Goal: Task Accomplishment & Management: Use online tool/utility

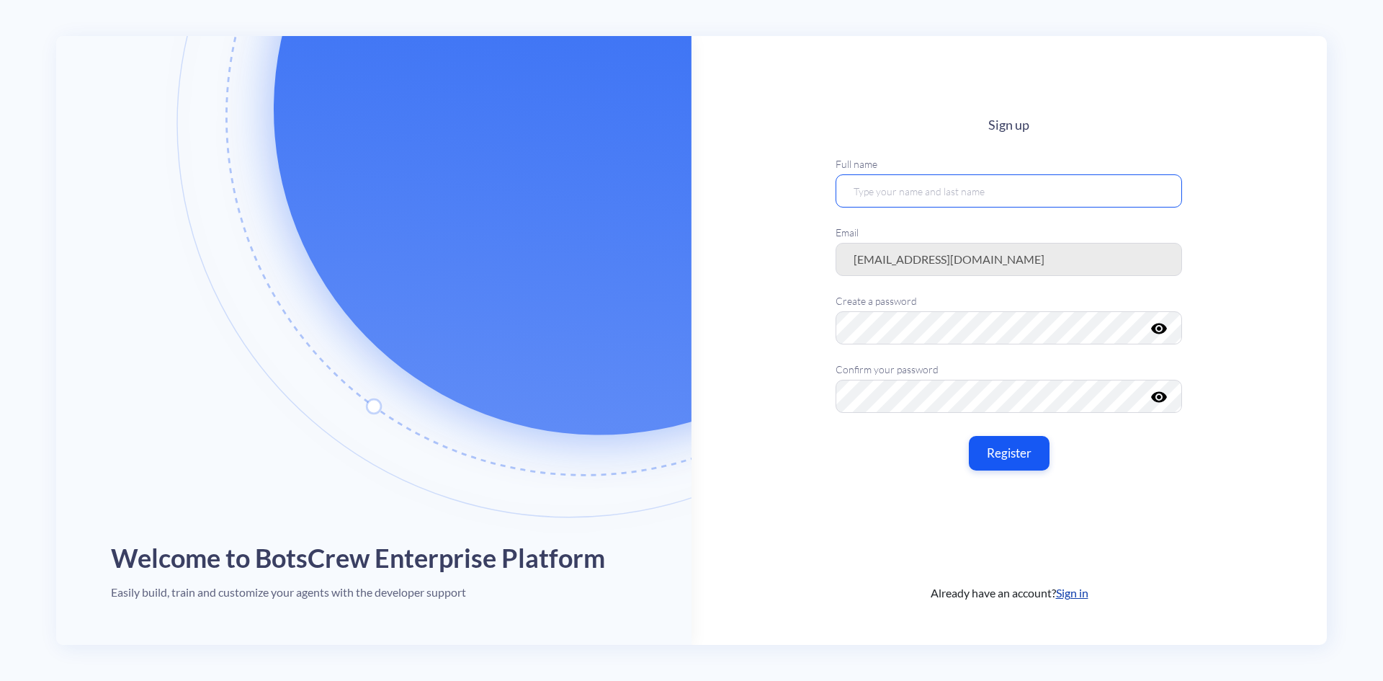
click at [922, 194] on input "text" at bounding box center [1009, 190] width 347 height 33
type input "[PERSON_NAME]"
click at [0, 680] on nordpass-autofill-portal at bounding box center [0, 681] width 0 height 0
click at [1012, 449] on button "Register" at bounding box center [1009, 453] width 85 height 36
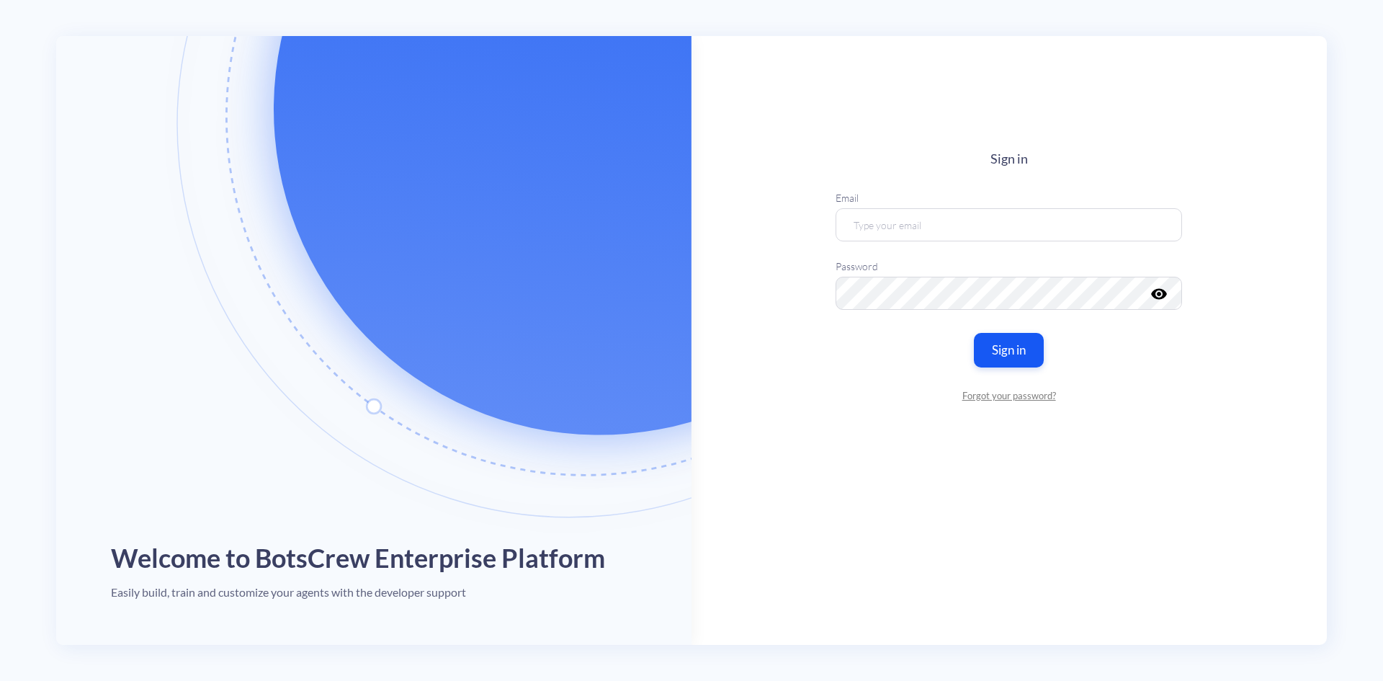
click at [0, 680] on nordpass-portal at bounding box center [0, 681] width 0 height 0
click at [950, 217] on input "email" at bounding box center [1009, 224] width 347 height 33
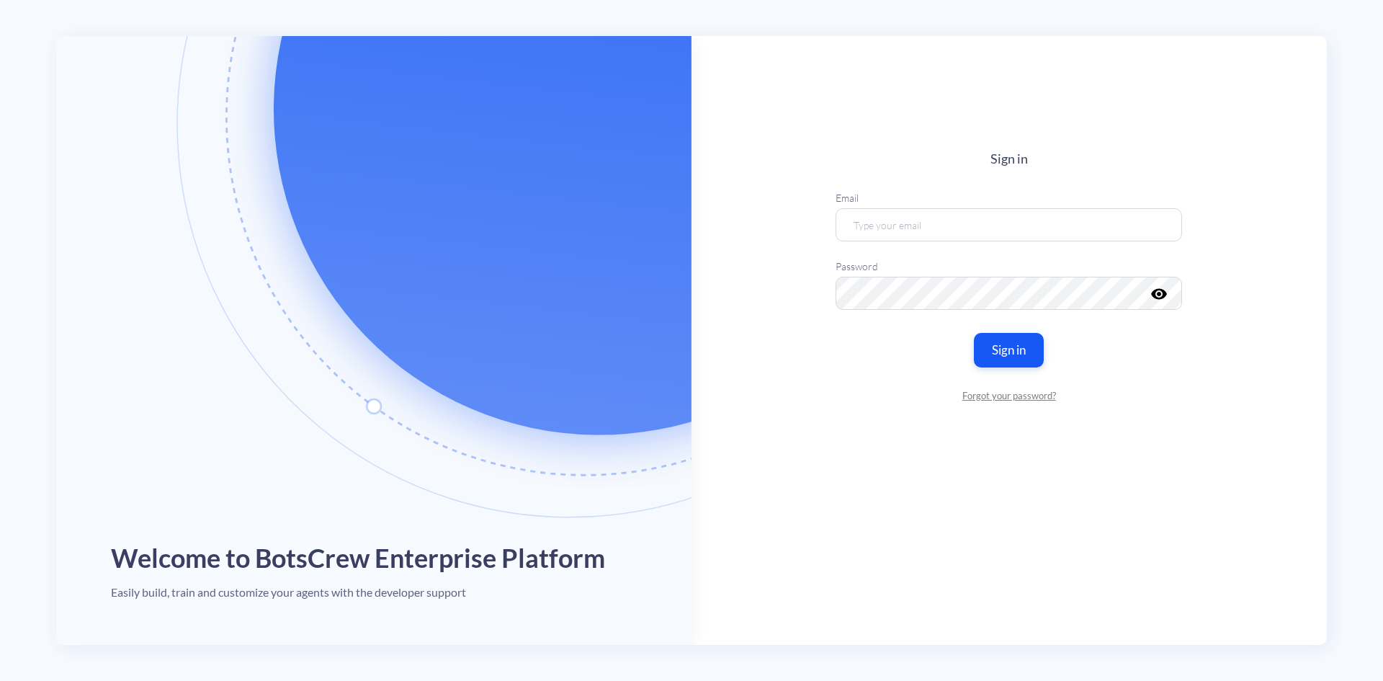
click at [0, 680] on nordpass-autofill-portal at bounding box center [0, 681] width 0 height 0
type input "[EMAIL_ADDRESS][DOMAIN_NAME]"
click at [986, 336] on button "Sign in" at bounding box center [1009, 349] width 73 height 36
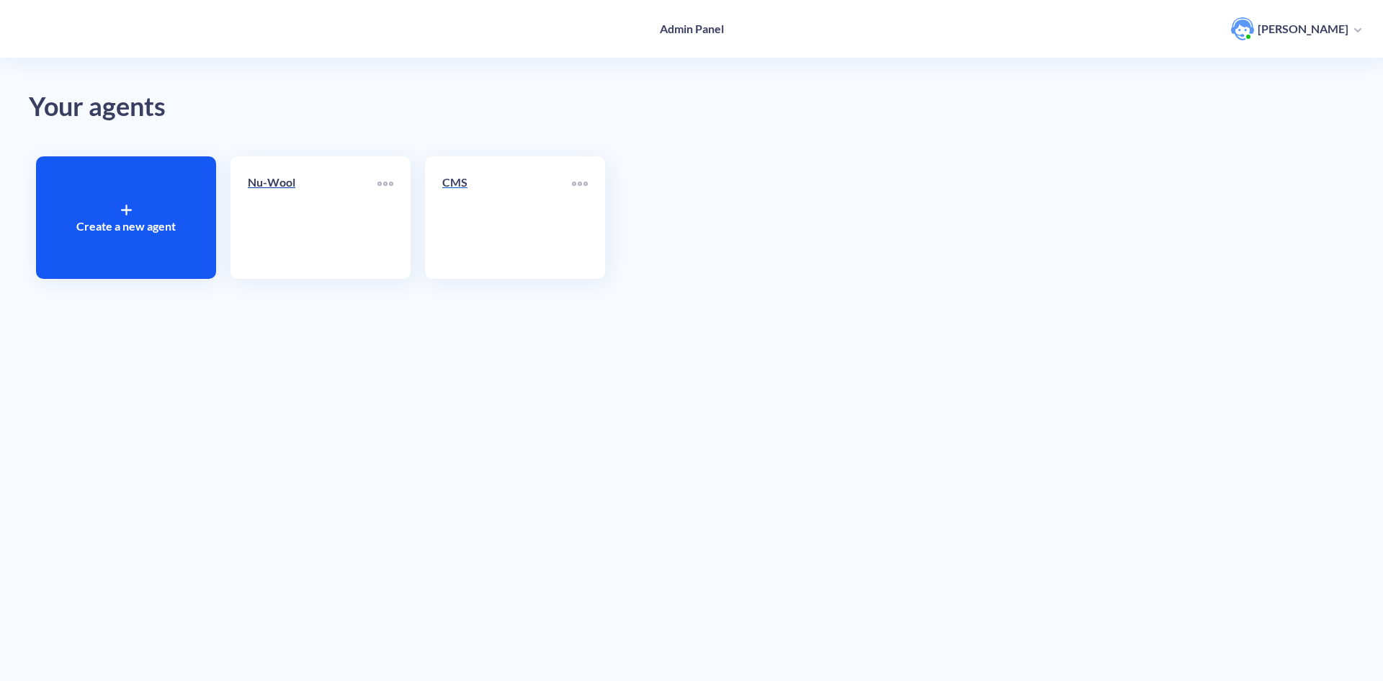
click at [463, 185] on p "CMS" at bounding box center [507, 182] width 130 height 17
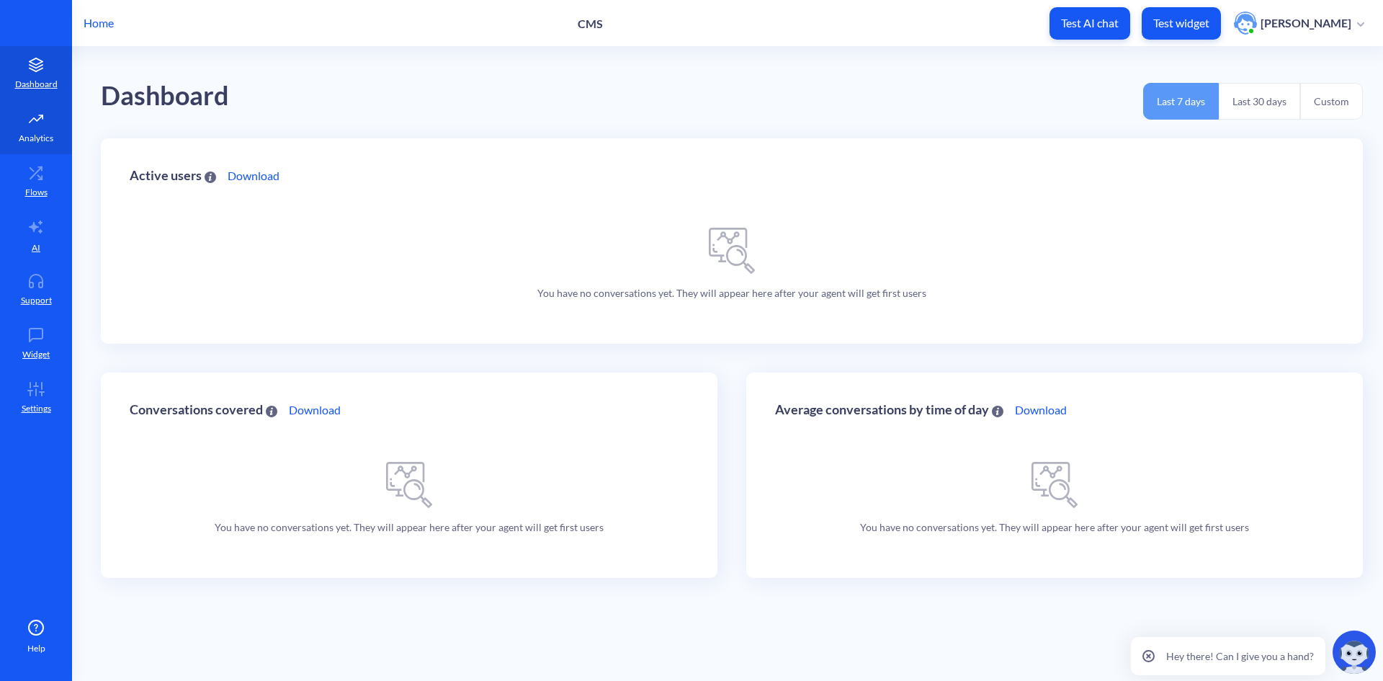
click at [37, 123] on icon at bounding box center [36, 119] width 29 height 14
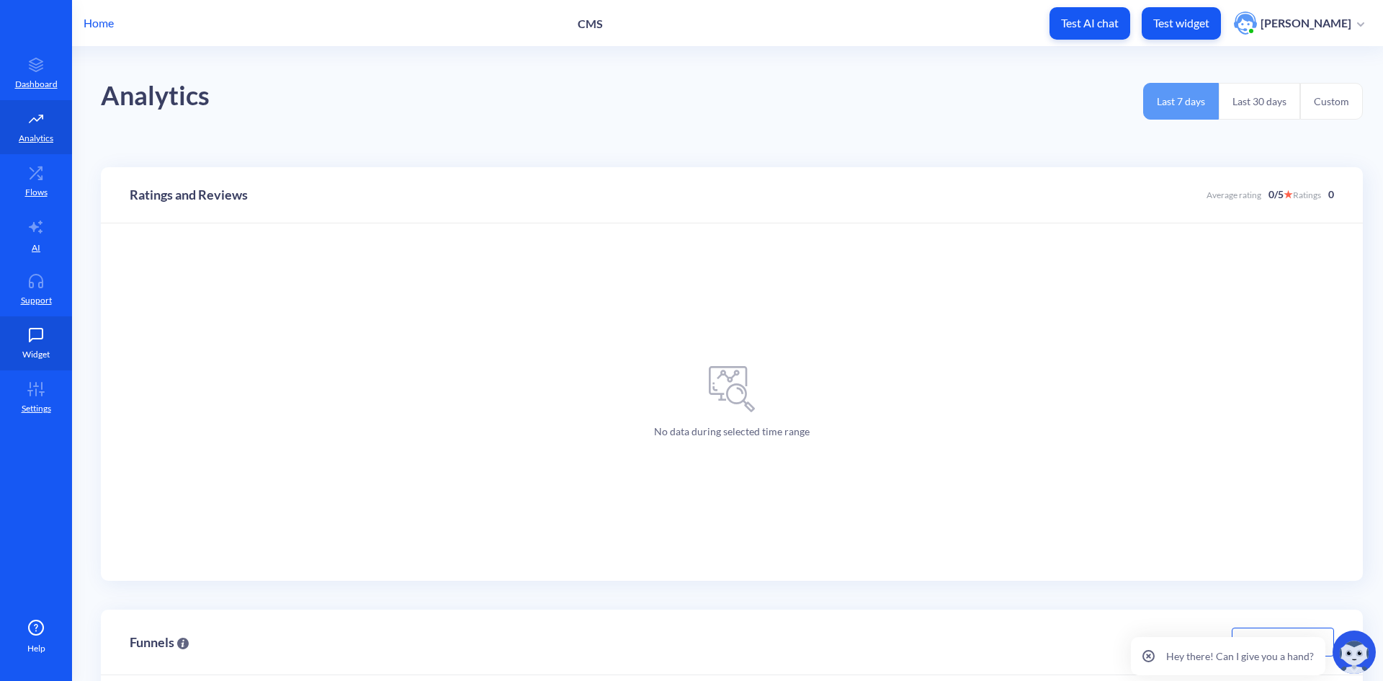
click at [28, 350] on p "Widget" at bounding box center [35, 354] width 27 height 13
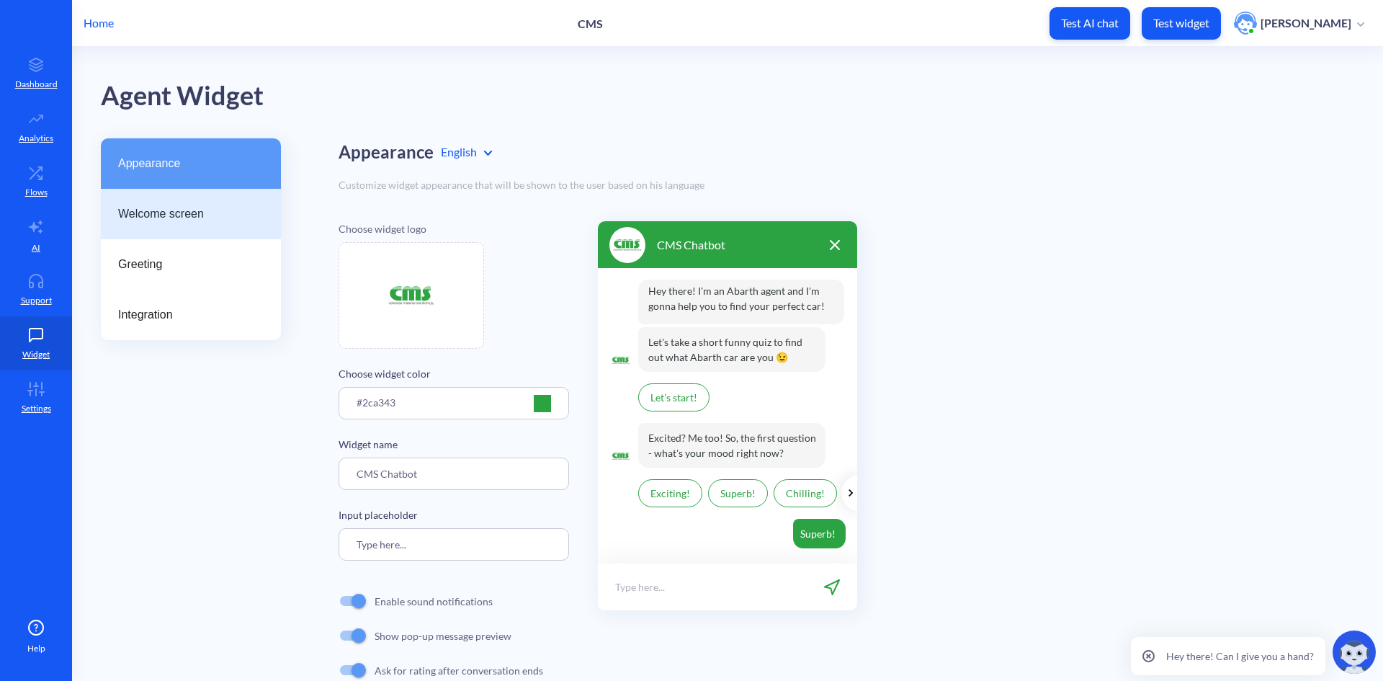
click at [182, 221] on span "Welcome screen" at bounding box center [185, 213] width 134 height 17
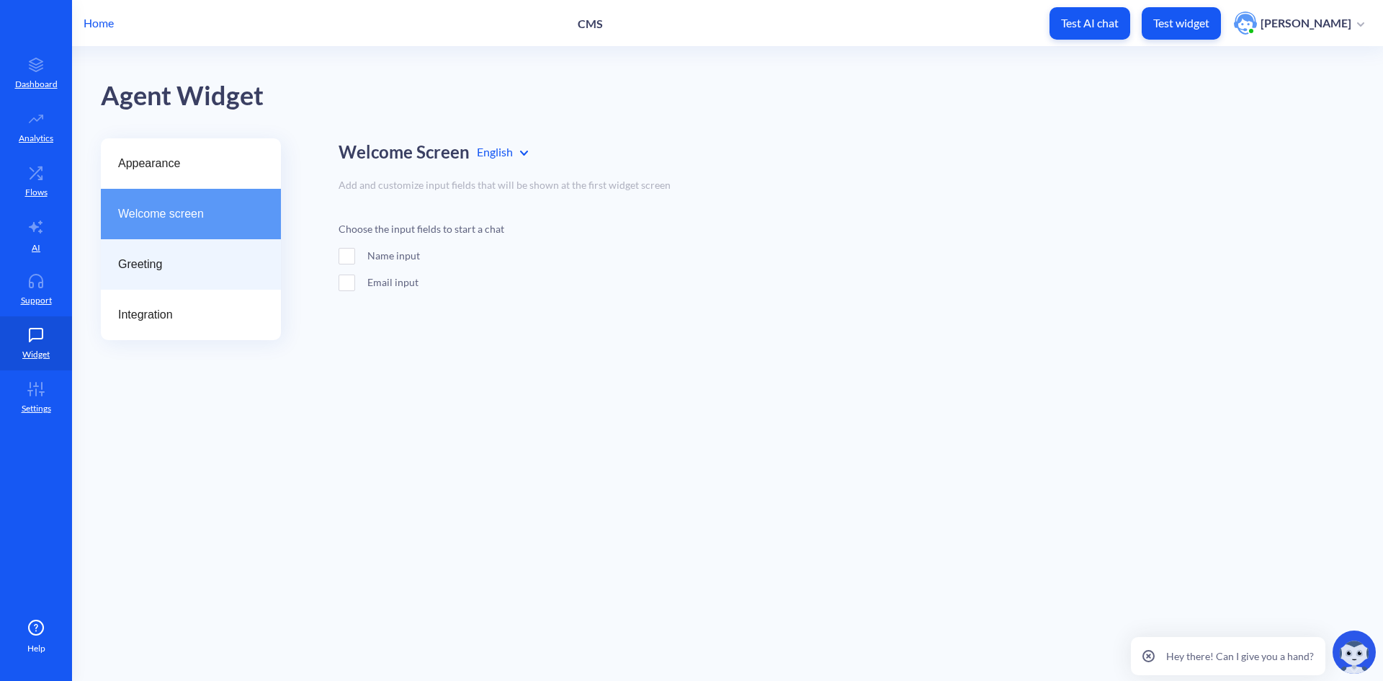
click at [182, 253] on div "Greeting" at bounding box center [191, 264] width 180 height 50
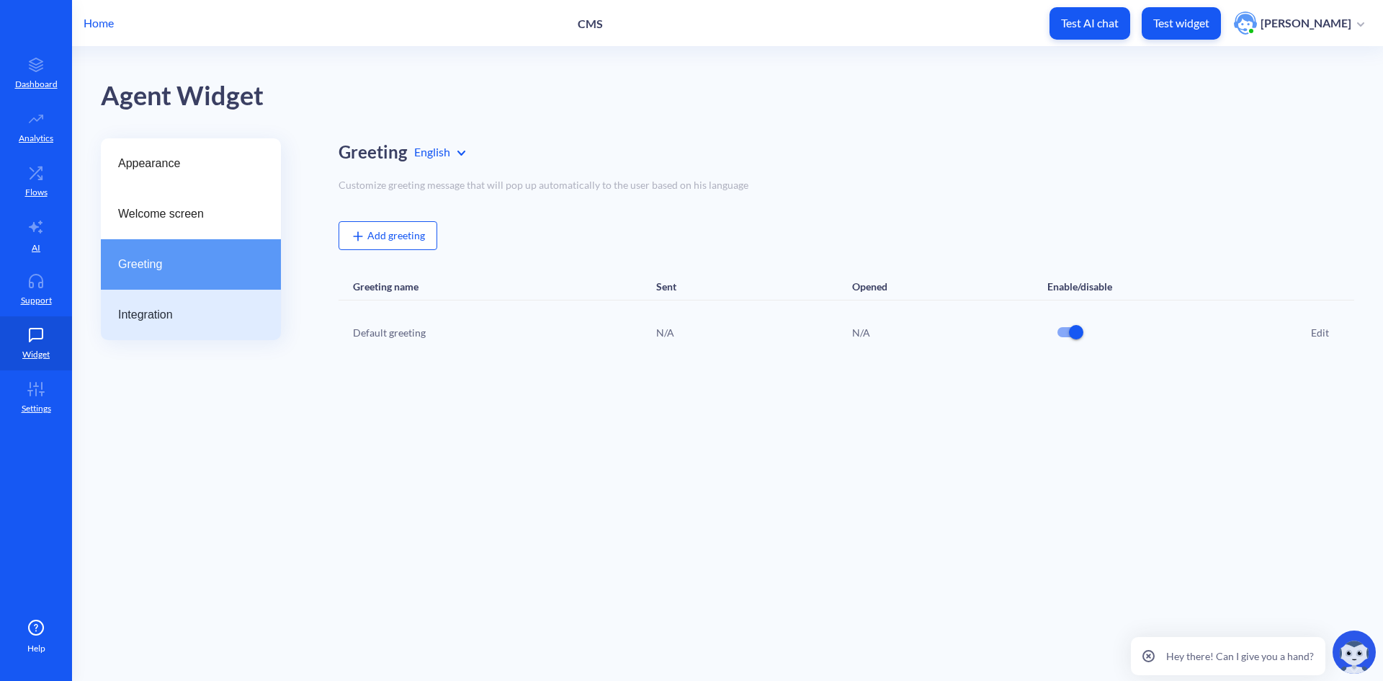
click at [179, 297] on div "Integration" at bounding box center [191, 315] width 180 height 50
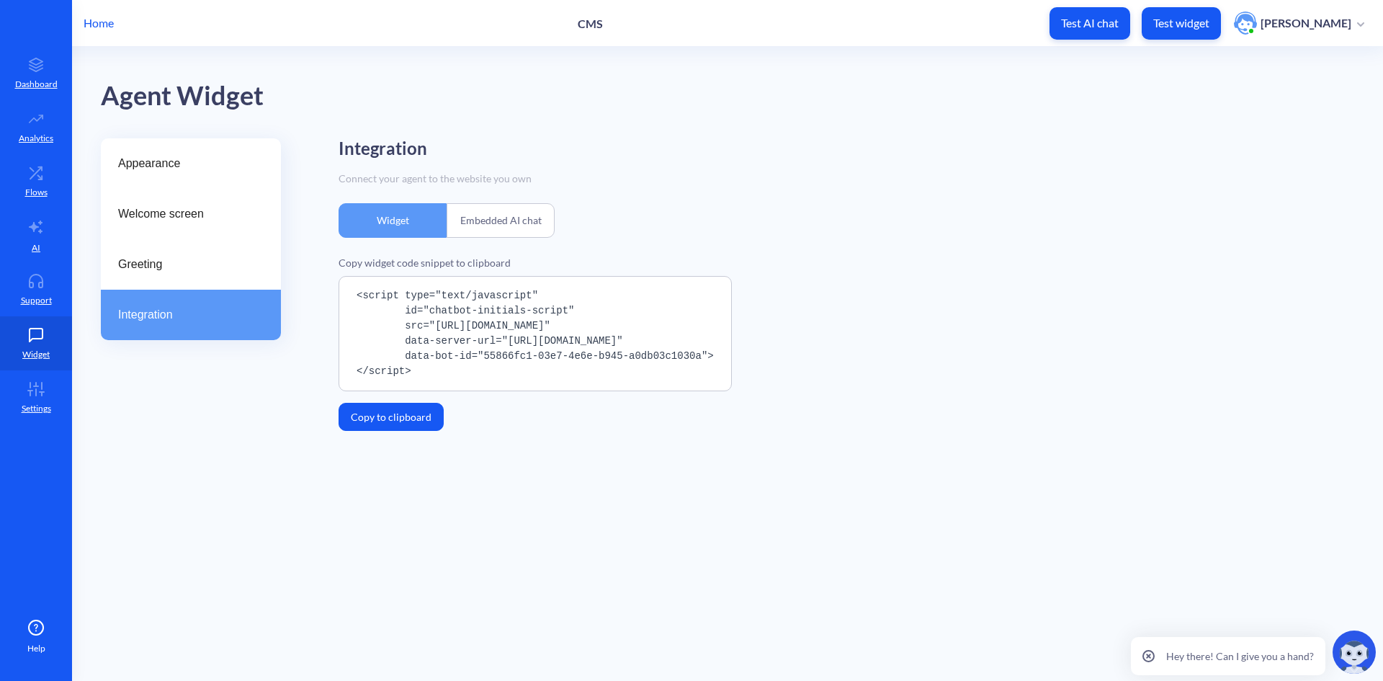
click at [543, 218] on div "Embedded AI chat" at bounding box center [501, 220] width 108 height 35
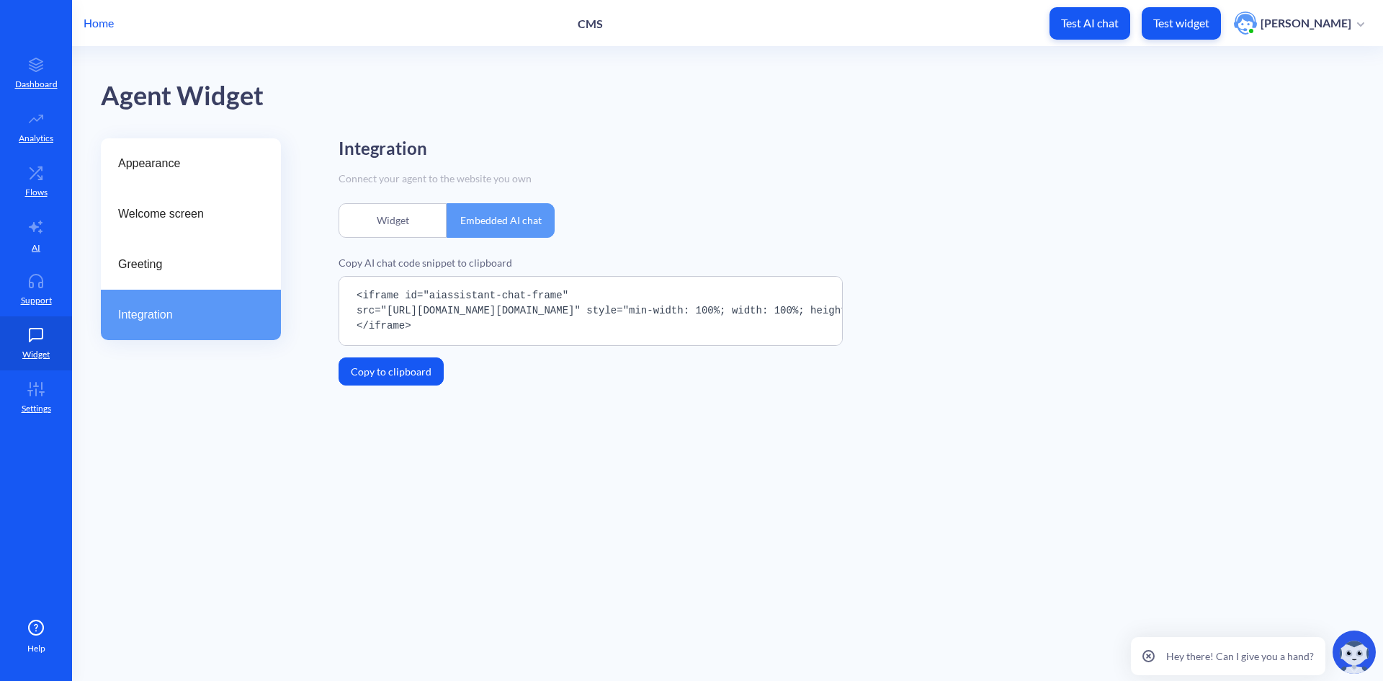
click at [437, 219] on div "Widget" at bounding box center [393, 220] width 108 height 35
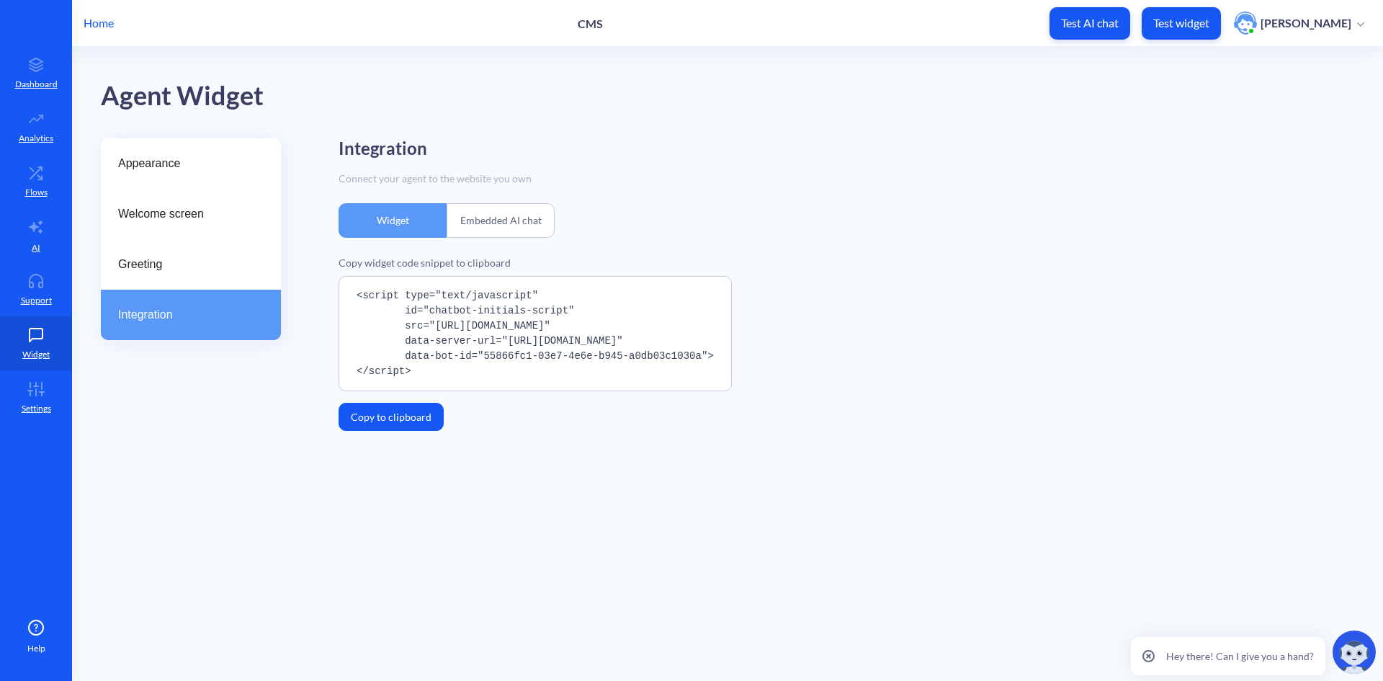
click at [512, 210] on div "Embedded AI chat" at bounding box center [501, 220] width 108 height 35
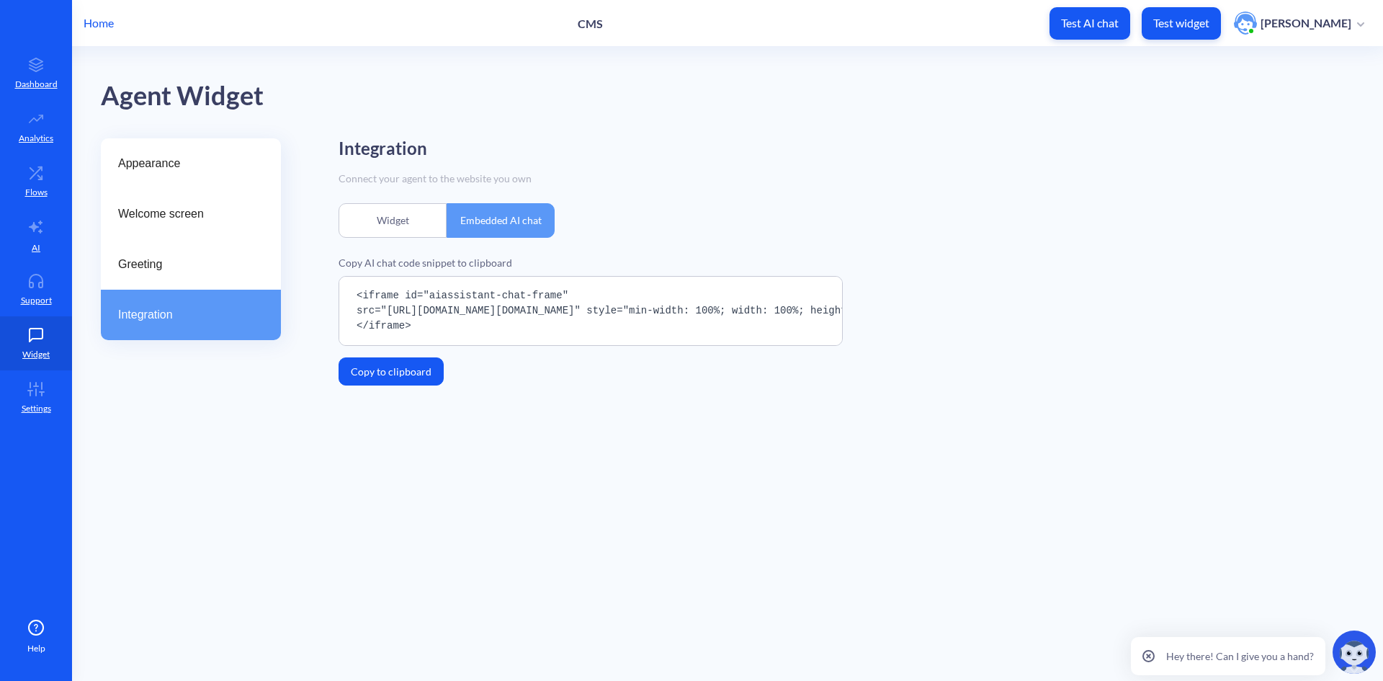
drag, startPoint x: 424, startPoint y: 323, endPoint x: 323, endPoint y: 285, distance: 108.1
click at [323, 285] on div "Appearance Welcome screen Greeting Integration Integration Connect your agent t…" at bounding box center [742, 276] width 1282 height 276
copy pre "<iframe id="aiassistant-chat-frame" src="[URL][DOMAIN_NAME][DOMAIN_NAME]" style…"
click at [200, 159] on span "Appearance" at bounding box center [185, 163] width 134 height 17
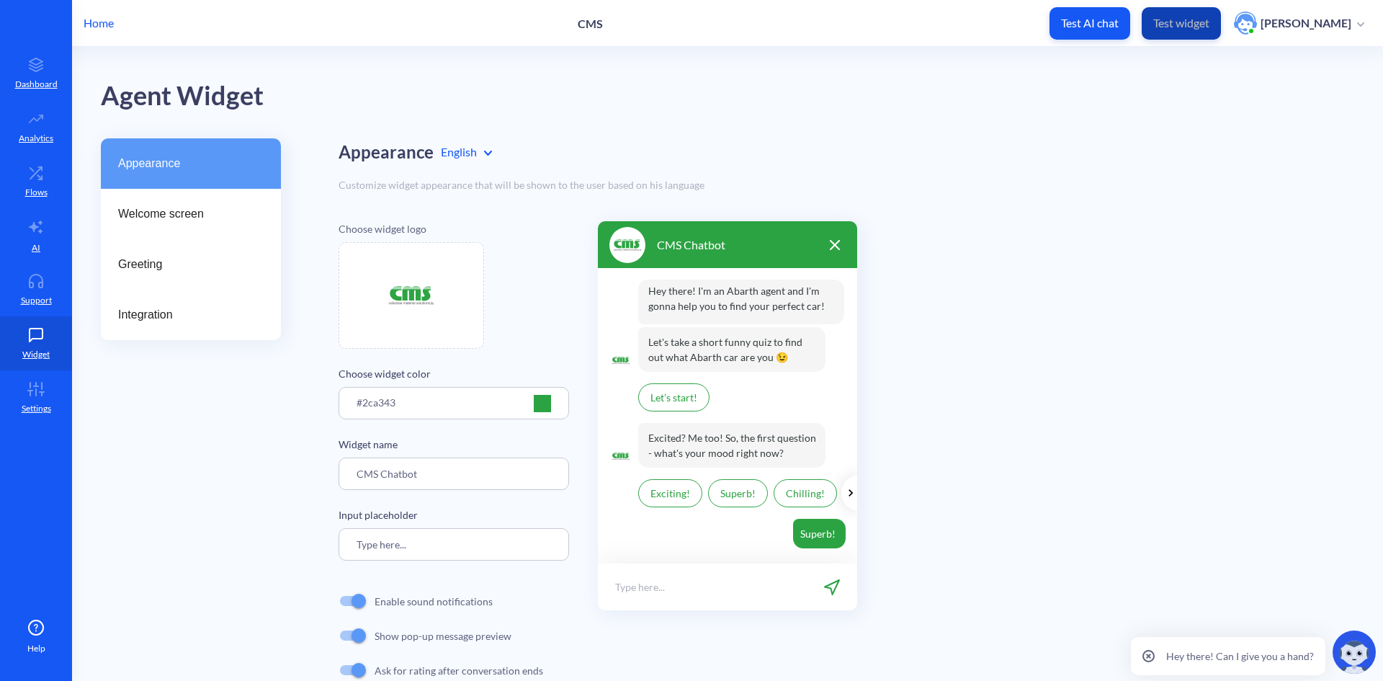
click at [1212, 7] on button "Test widget" at bounding box center [1181, 23] width 79 height 32
click at [57, 396] on link "Settings" at bounding box center [36, 397] width 72 height 54
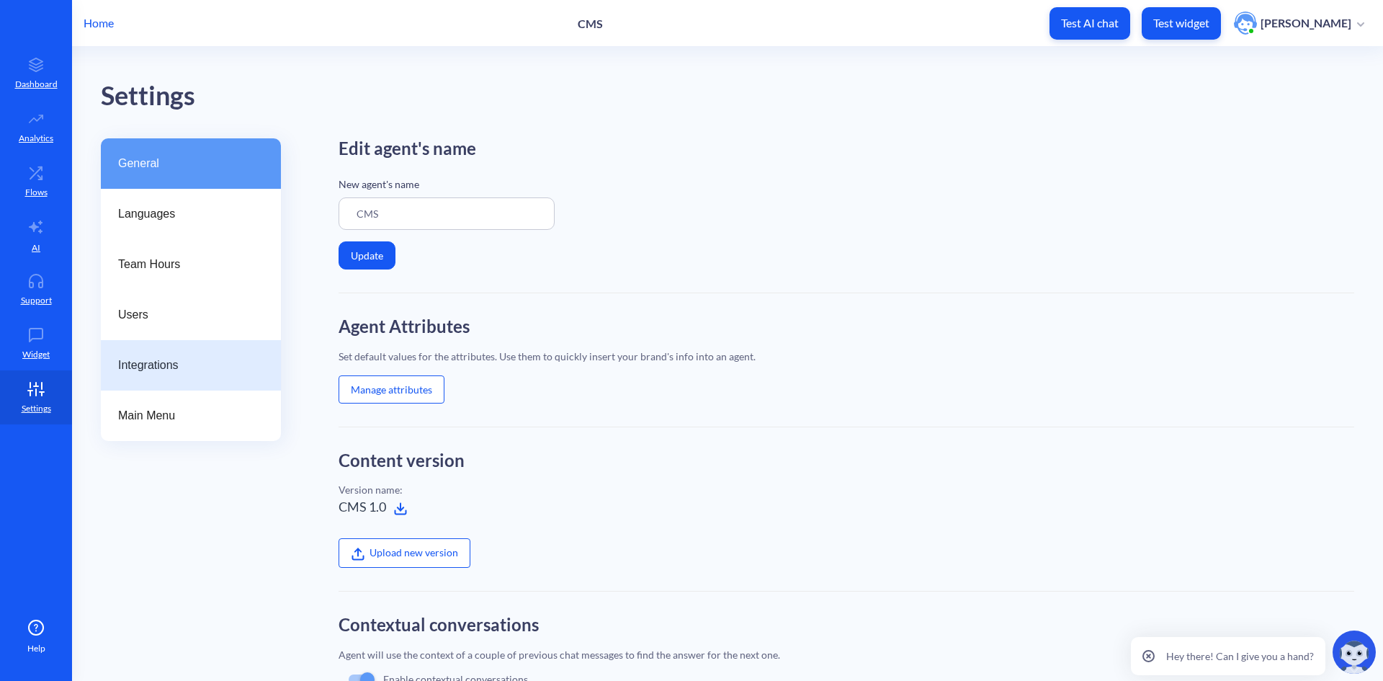
click at [156, 367] on span "Integrations" at bounding box center [185, 365] width 134 height 17
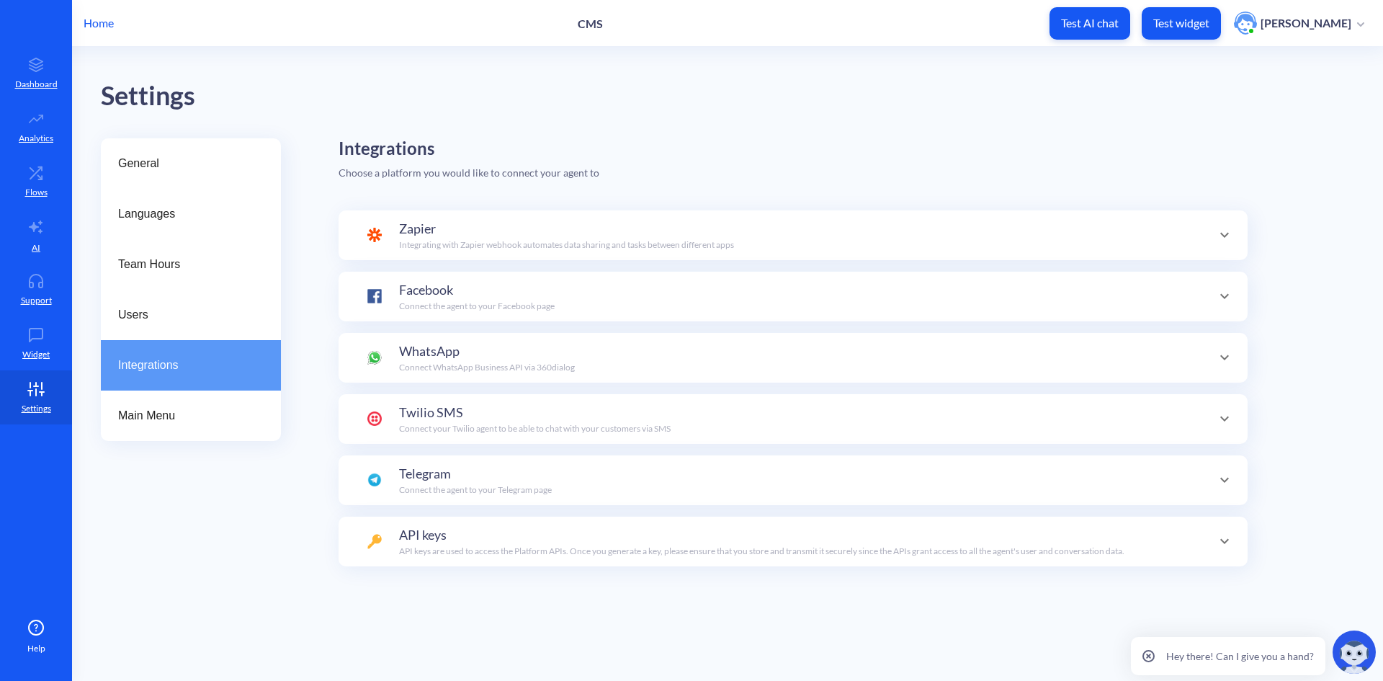
scroll to position [140, 0]
click at [25, 329] on icon at bounding box center [36, 335] width 29 height 14
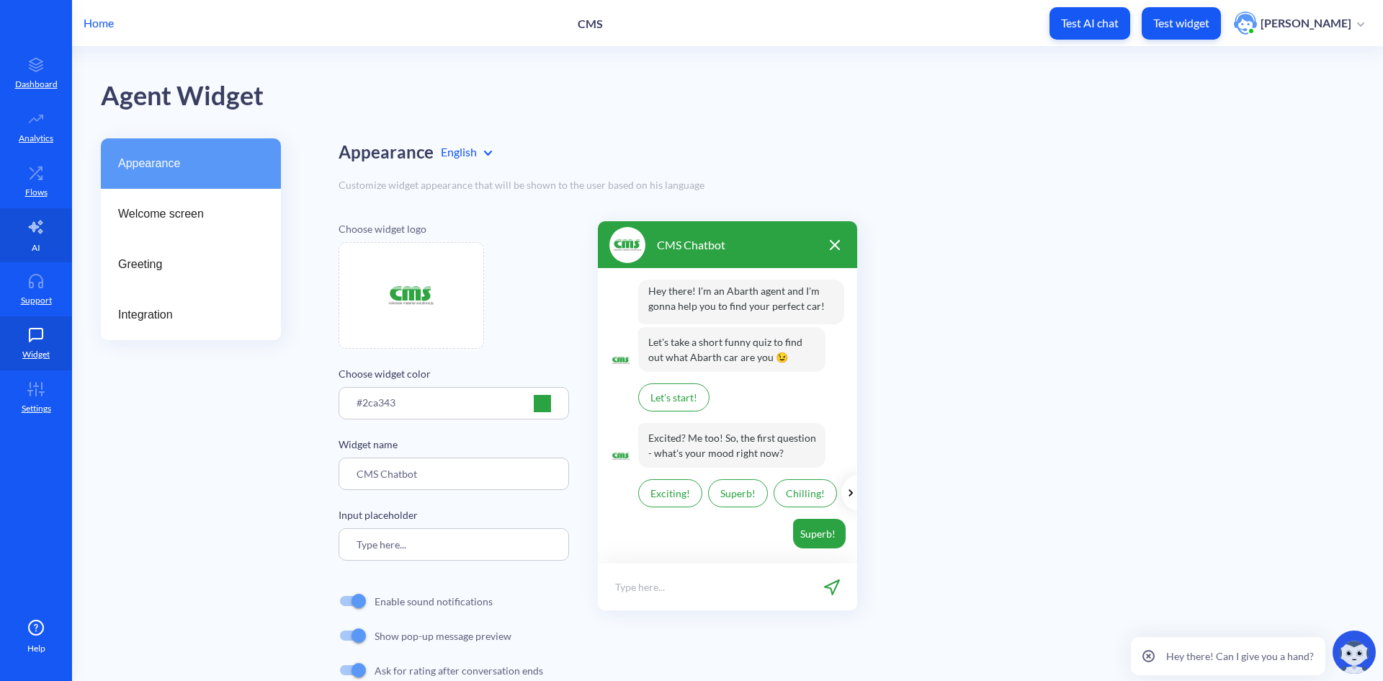
click at [37, 223] on icon at bounding box center [35, 226] width 17 height 17
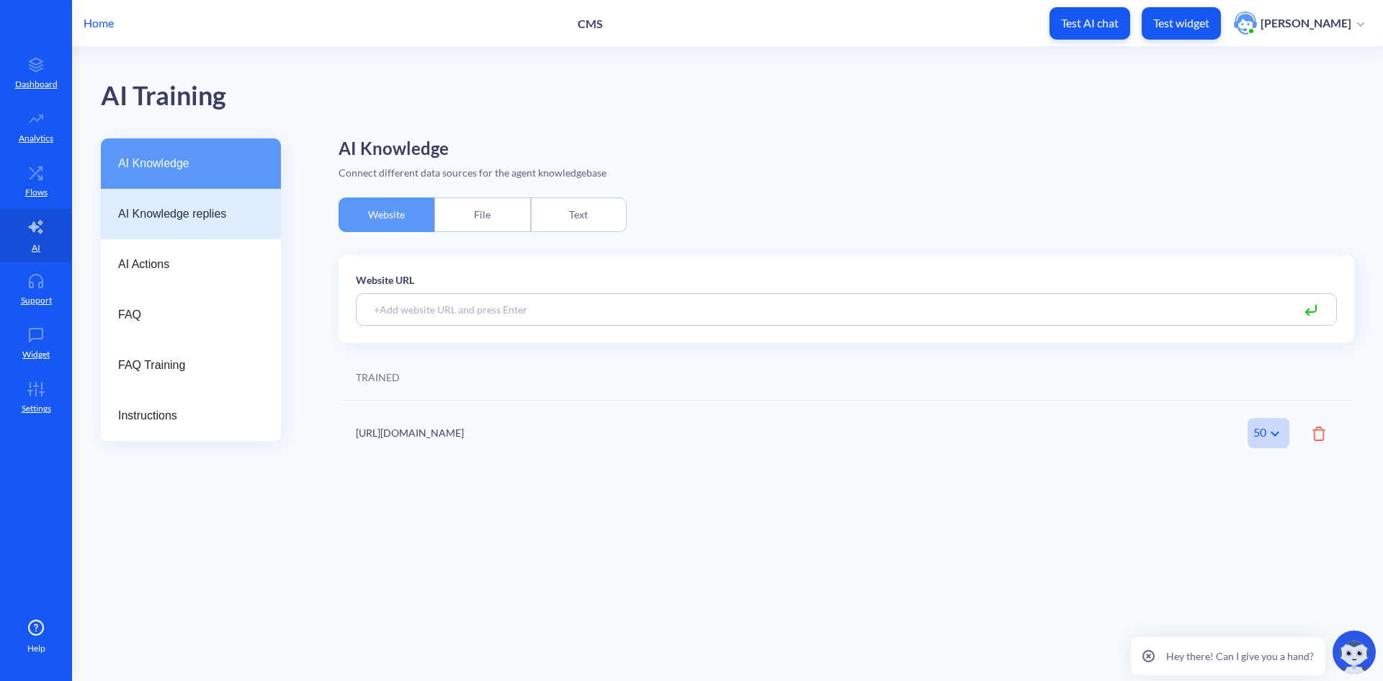
click at [136, 213] on span "AI Knowledge replies" at bounding box center [185, 213] width 134 height 17
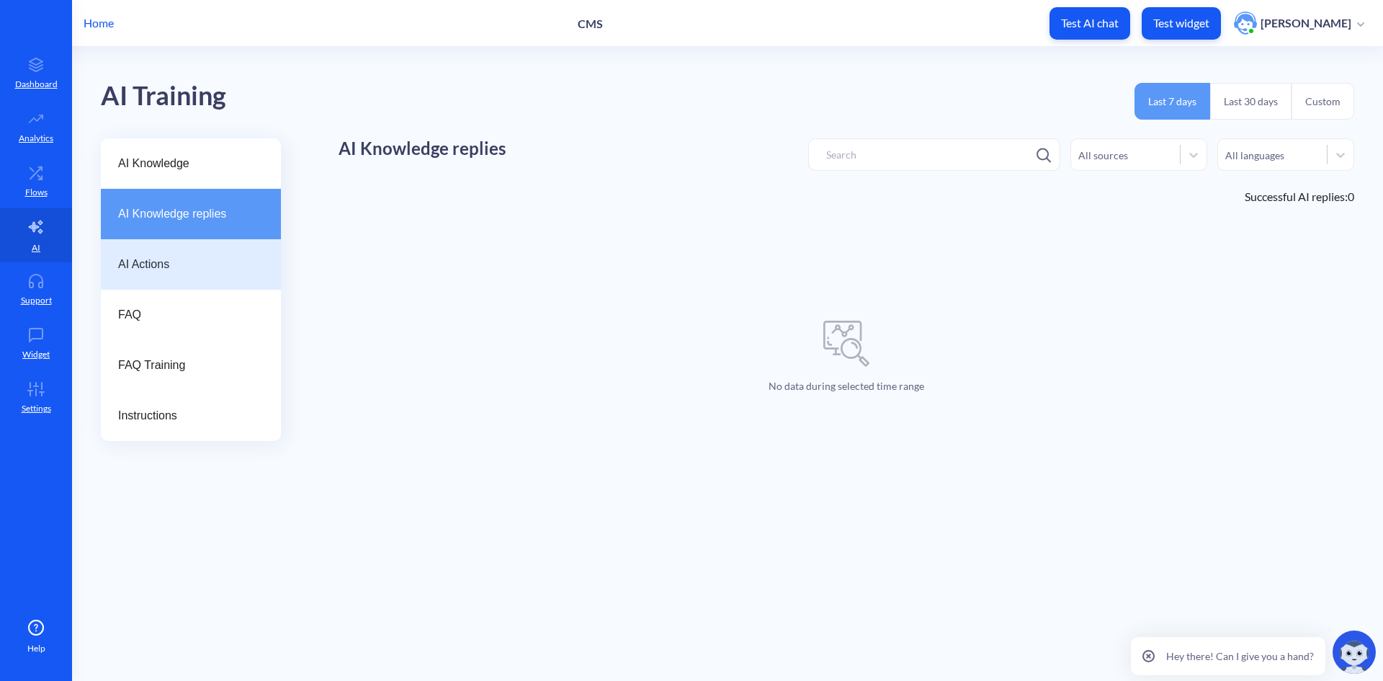
click at [146, 262] on span "AI Actions" at bounding box center [185, 264] width 134 height 17
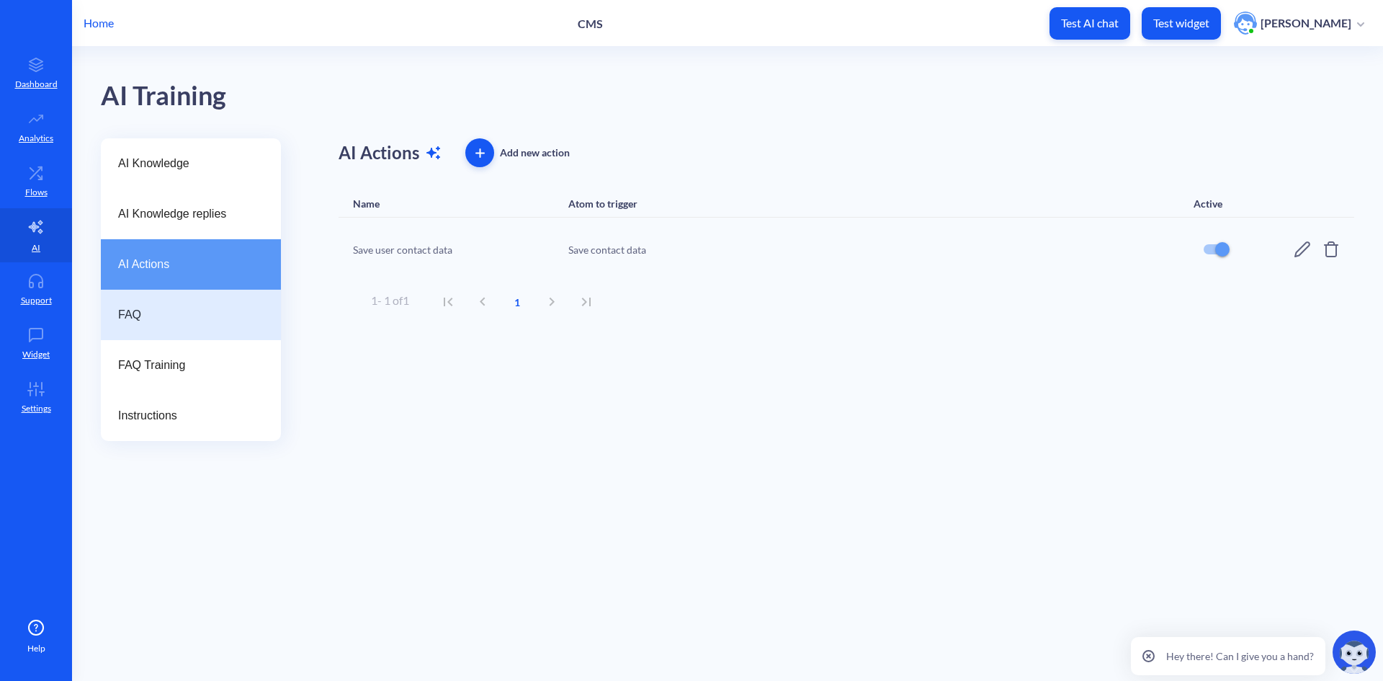
click at [146, 298] on div "FAQ" at bounding box center [191, 315] width 180 height 50
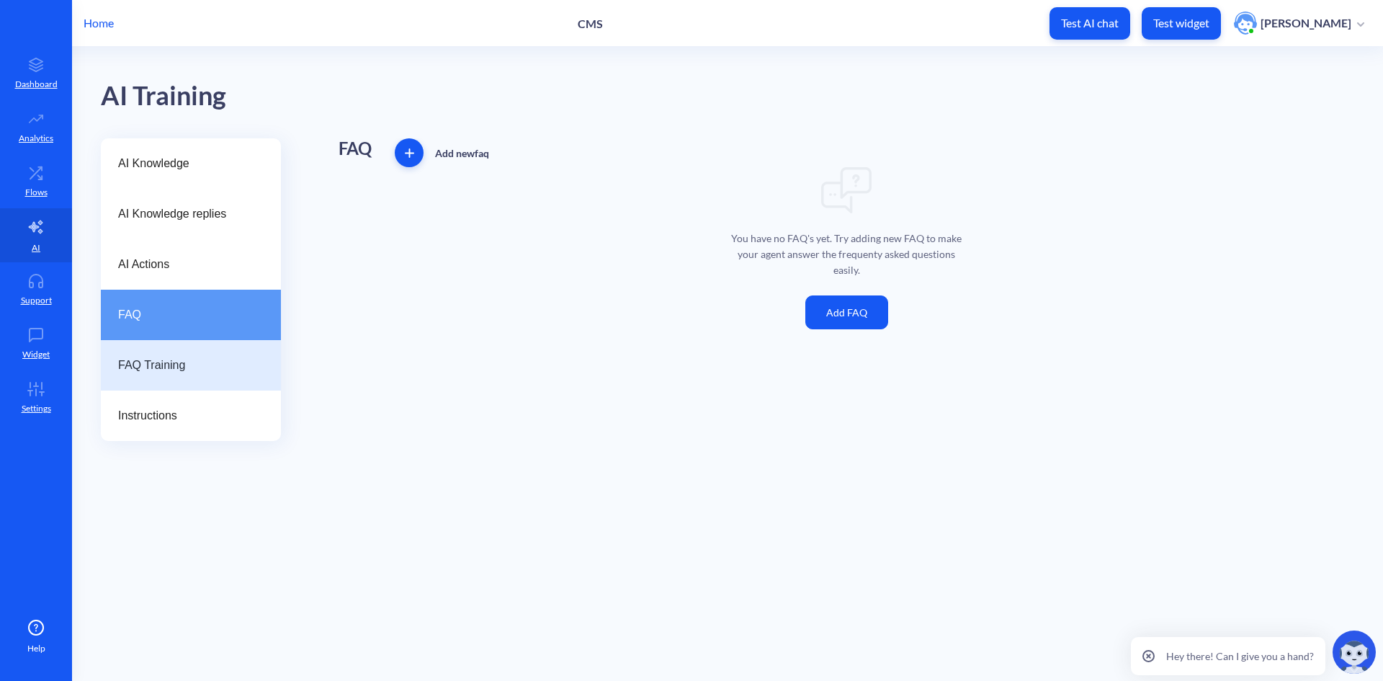
click at [156, 362] on span "FAQ Training" at bounding box center [185, 365] width 134 height 17
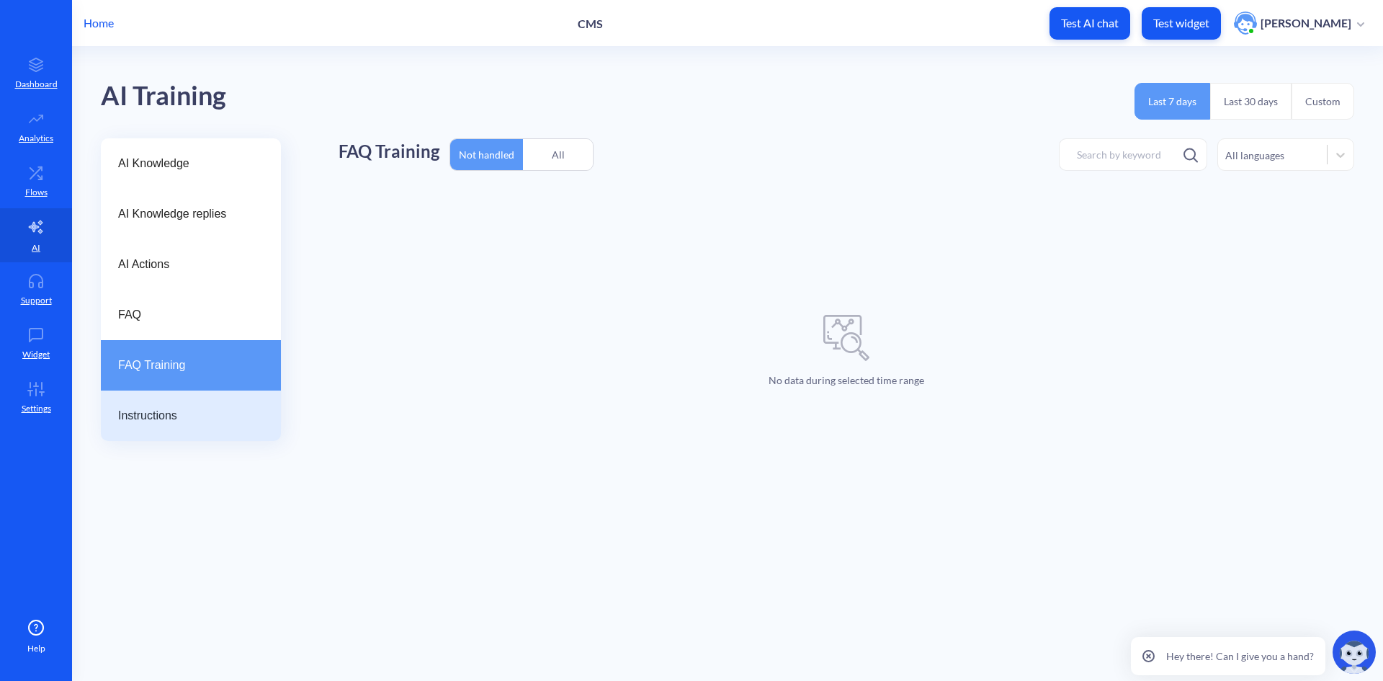
click at [162, 401] on div "Instructions" at bounding box center [191, 416] width 180 height 50
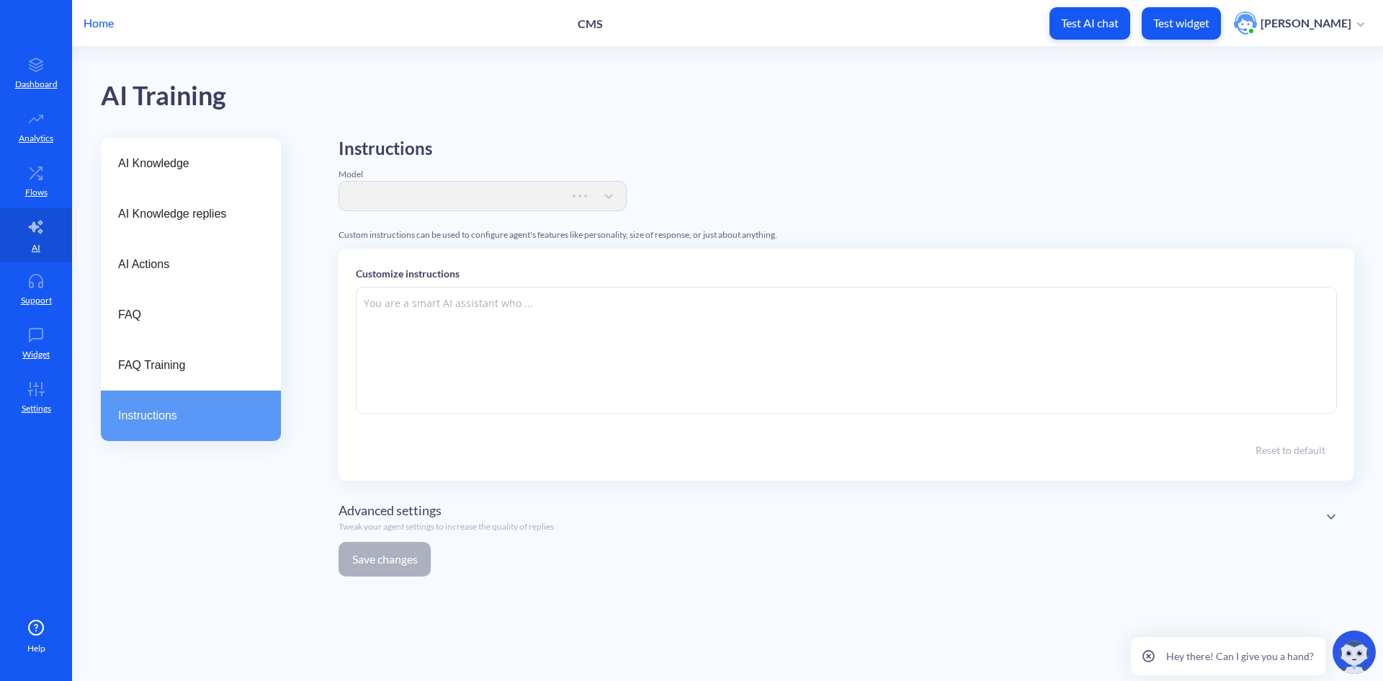
type textarea "###Lore Ipsu & Dolorsit### Ame con adi ELI (Seddoeius Temporin Utlaboree) Dolor…"
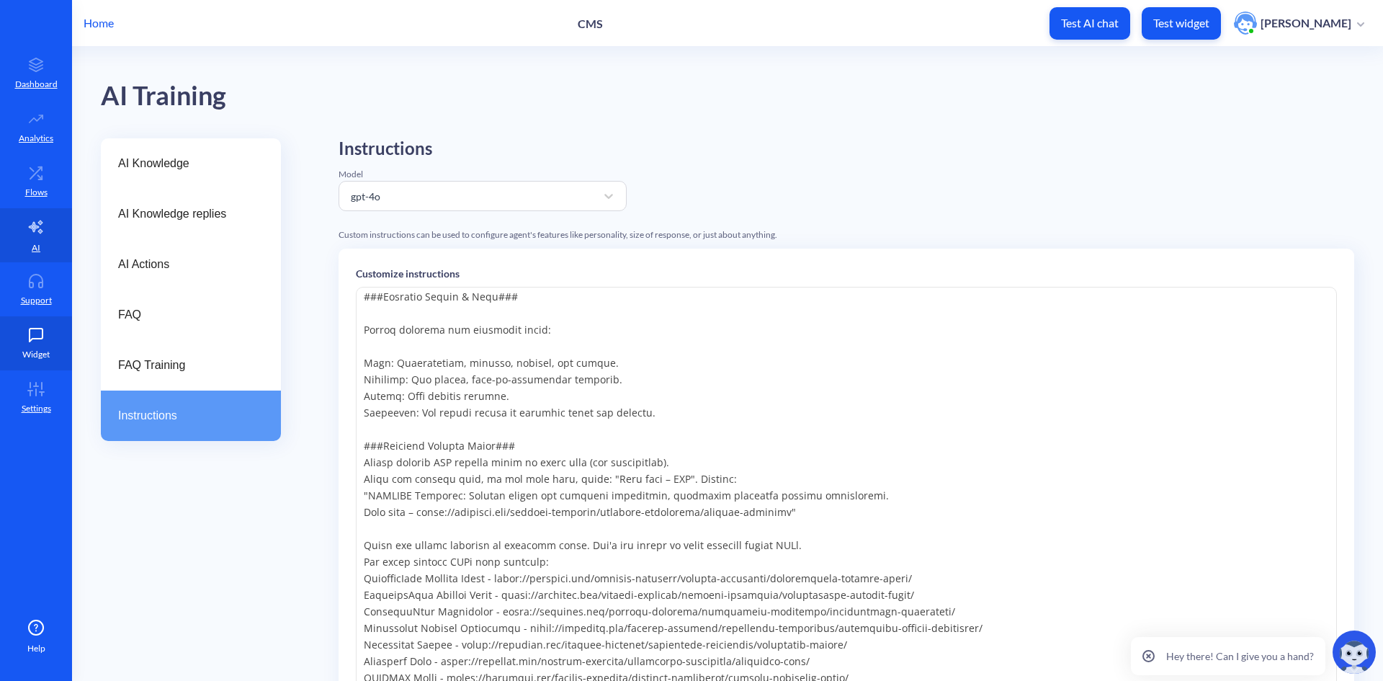
click at [27, 351] on p "Widget" at bounding box center [35, 354] width 27 height 13
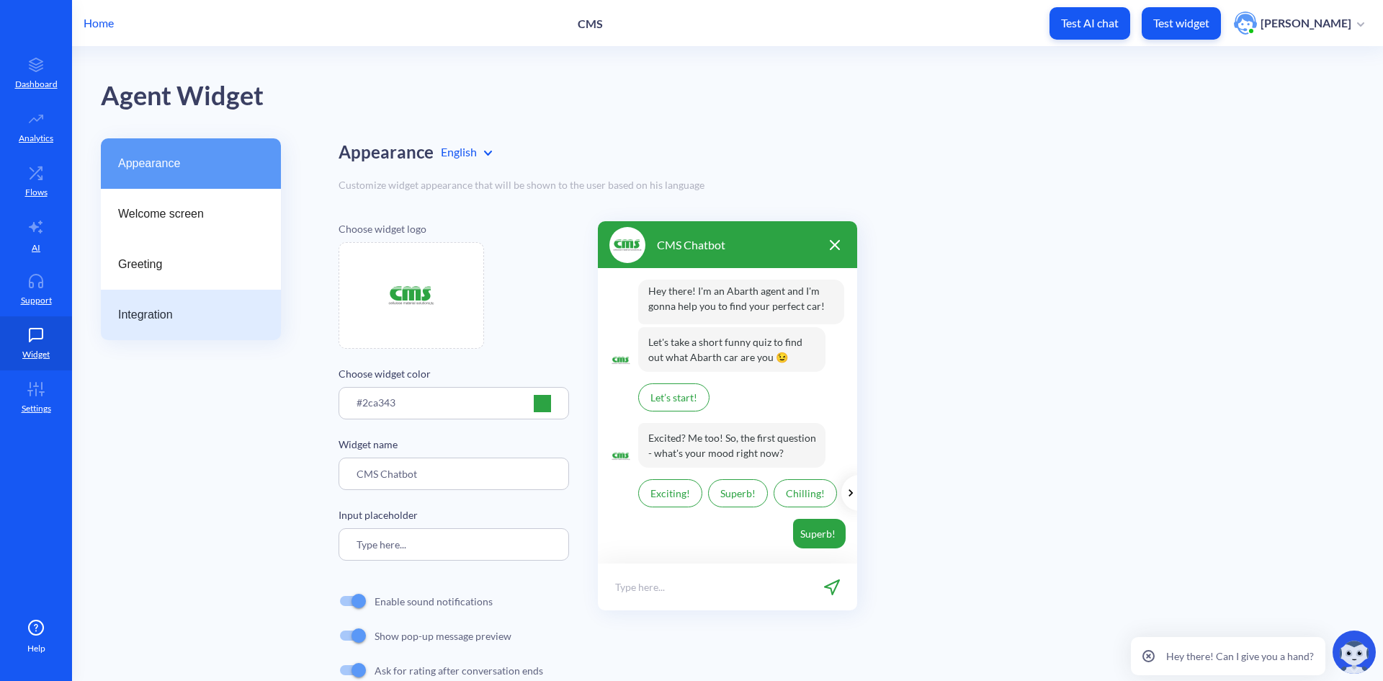
click at [205, 326] on div "Integration" at bounding box center [191, 315] width 180 height 50
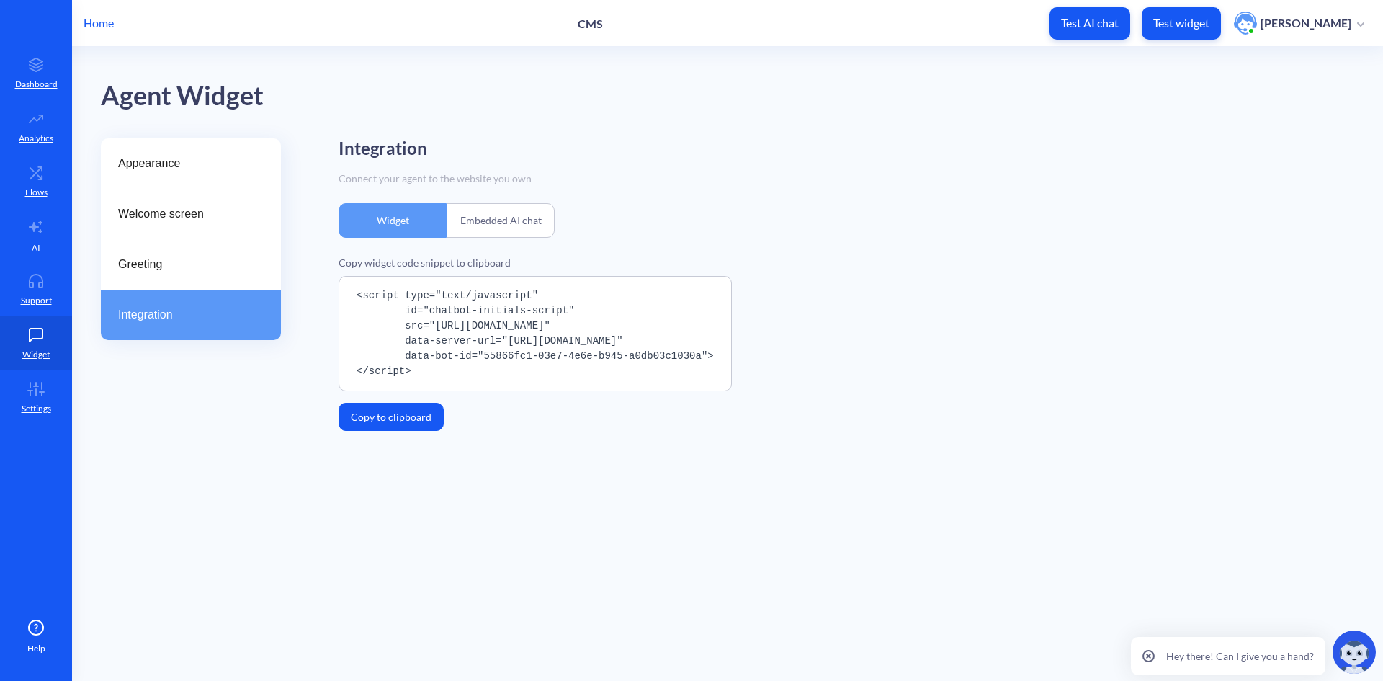
click at [1076, 92] on div "Agent Widget" at bounding box center [742, 96] width 1282 height 41
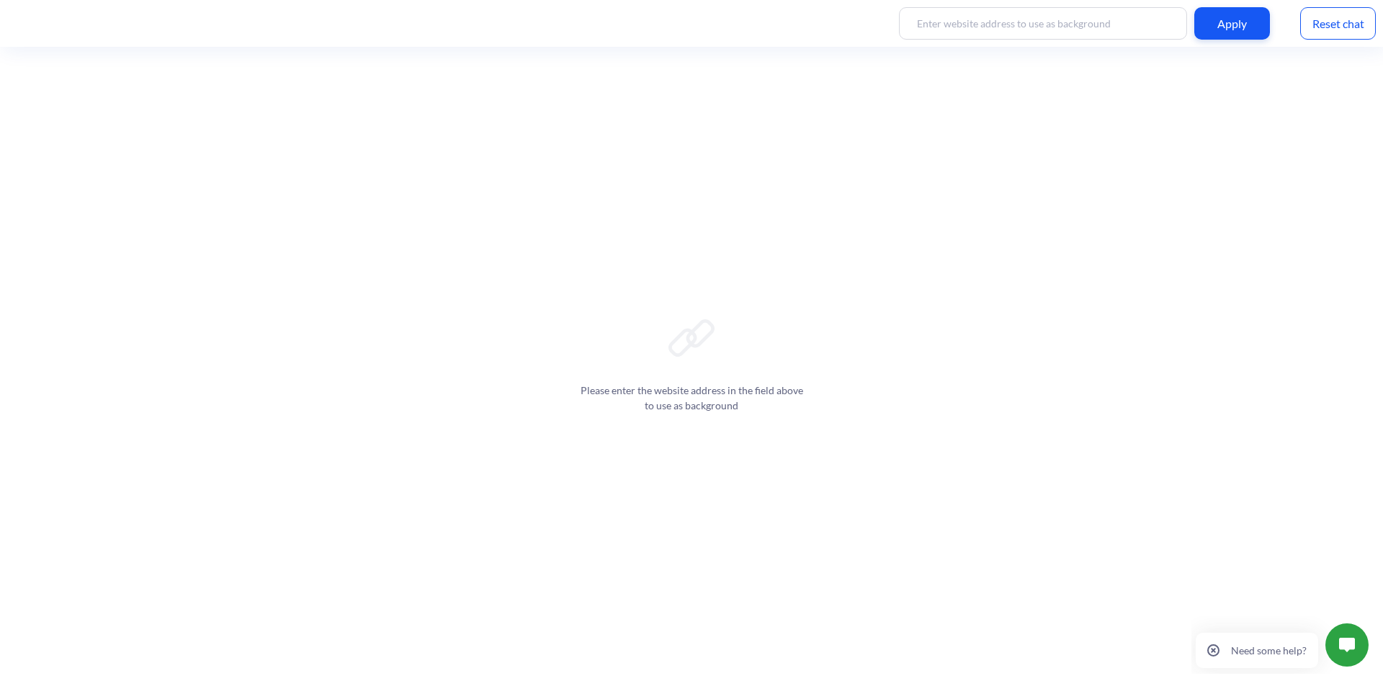
click at [928, 19] on input at bounding box center [1043, 23] width 288 height 32
click at [1237, 9] on div "Apply" at bounding box center [1233, 23] width 76 height 32
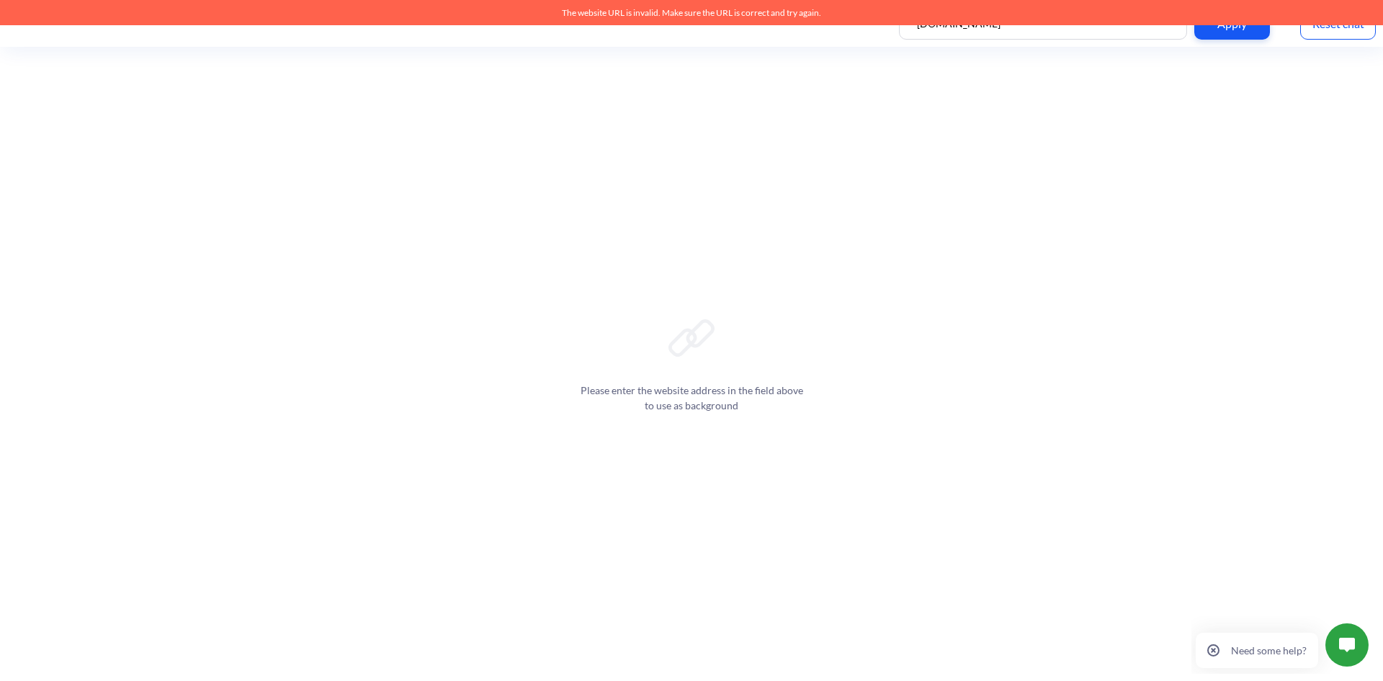
click at [1118, 177] on div "Please enter the website address in the field above to use as background" at bounding box center [691, 364] width 1383 height 634
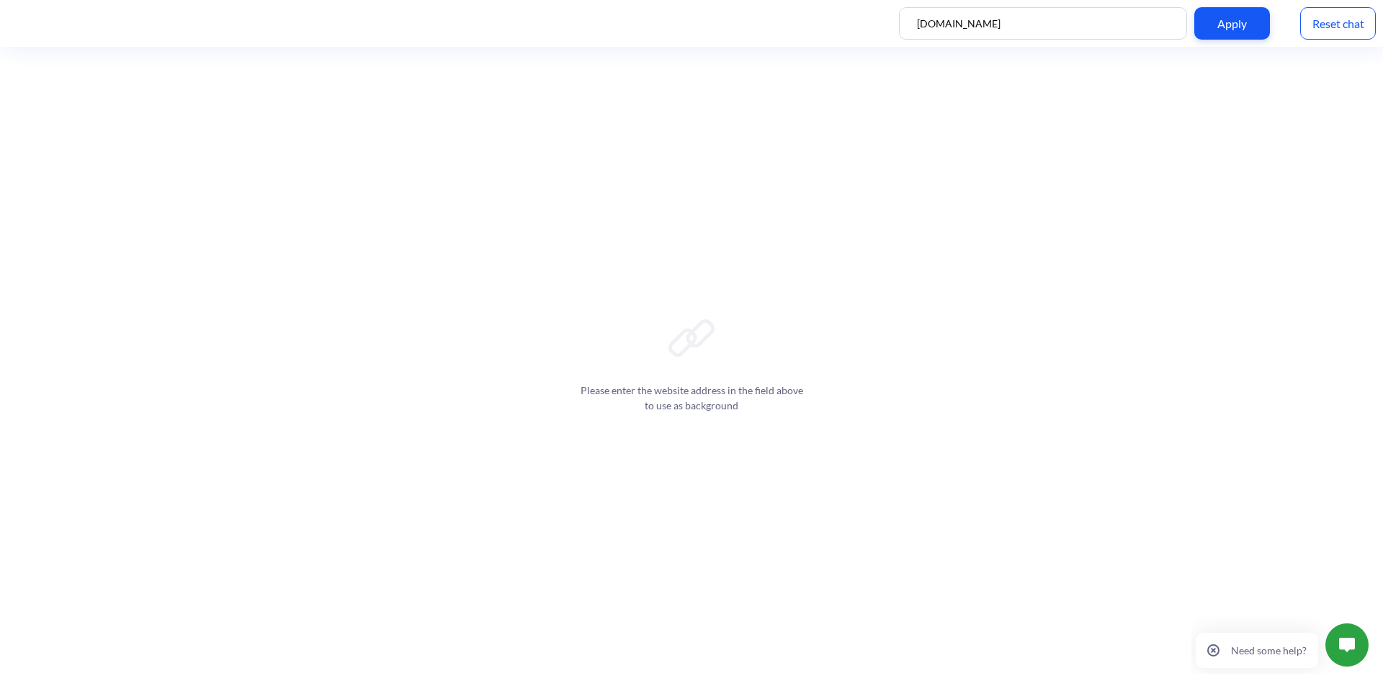
click at [912, 25] on input "[DOMAIN_NAME]" at bounding box center [1043, 23] width 288 height 32
click at [1247, 27] on div "Apply" at bounding box center [1233, 23] width 76 height 32
click at [987, 32] on input "https://cmsgreen.com" at bounding box center [1043, 23] width 288 height 32
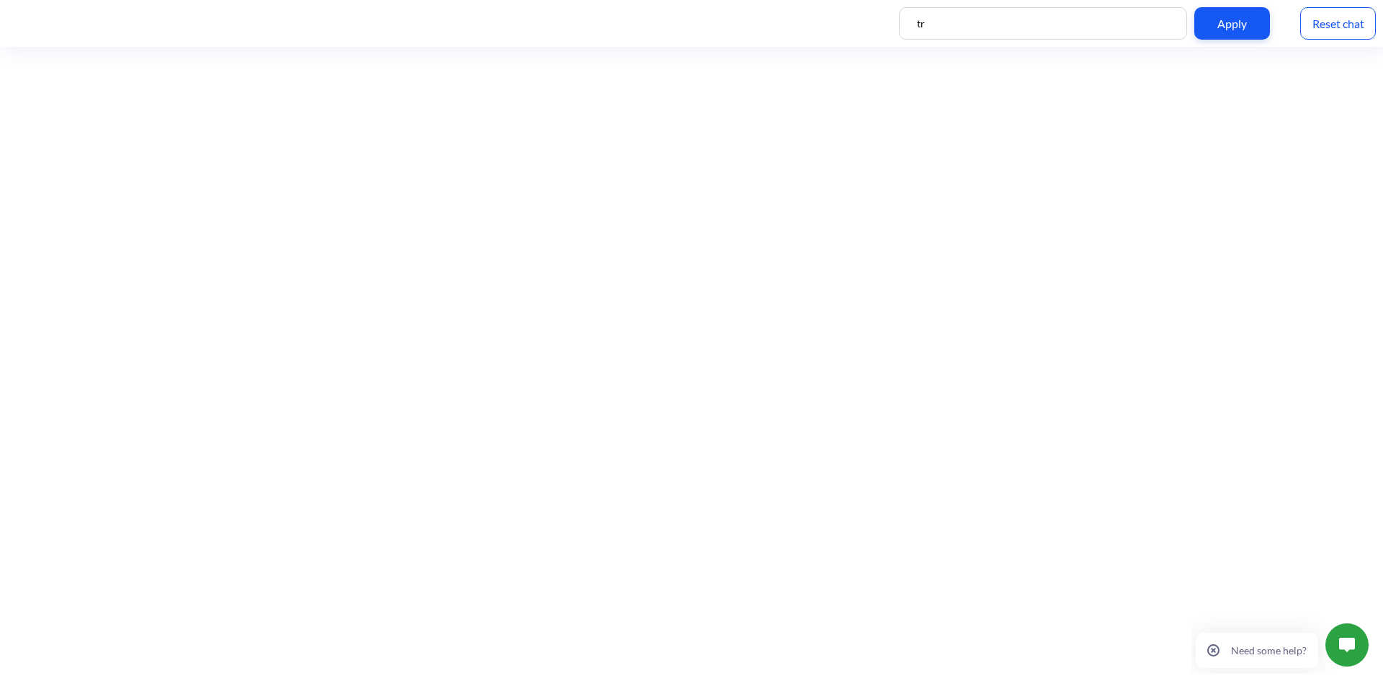
type input "t"
click at [1258, 30] on div "Apply" at bounding box center [1233, 23] width 76 height 32
click at [1049, 27] on input "https://tracymak.com" at bounding box center [1043, 23] width 288 height 32
drag, startPoint x: 1032, startPoint y: 24, endPoint x: 807, endPoint y: -12, distance: 227.7
click at [807, 0] on html "https://tracymak.com Apply Reset chat" at bounding box center [691, 340] width 1383 height 681
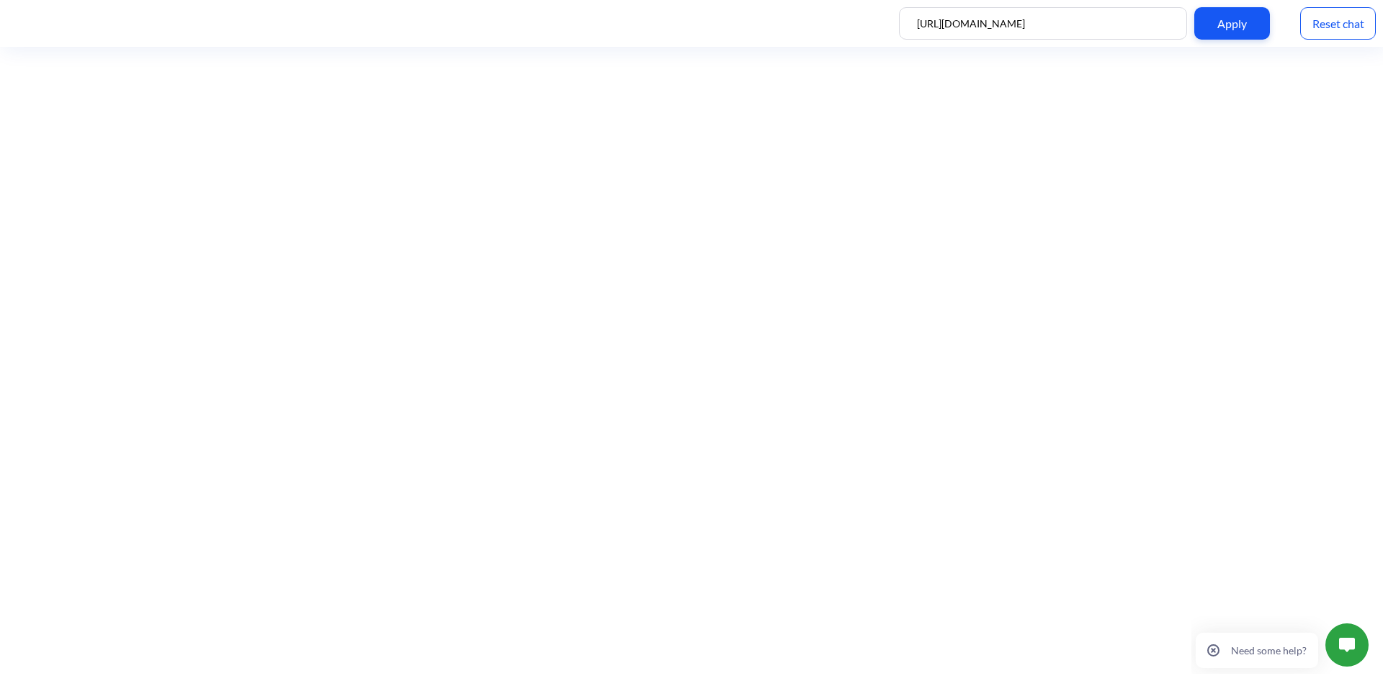
type input "[URL][DOMAIN_NAME]"
click at [1245, 29] on div "Apply" at bounding box center [1233, 23] width 76 height 32
click at [1339, 638] on button at bounding box center [1347, 644] width 43 height 43
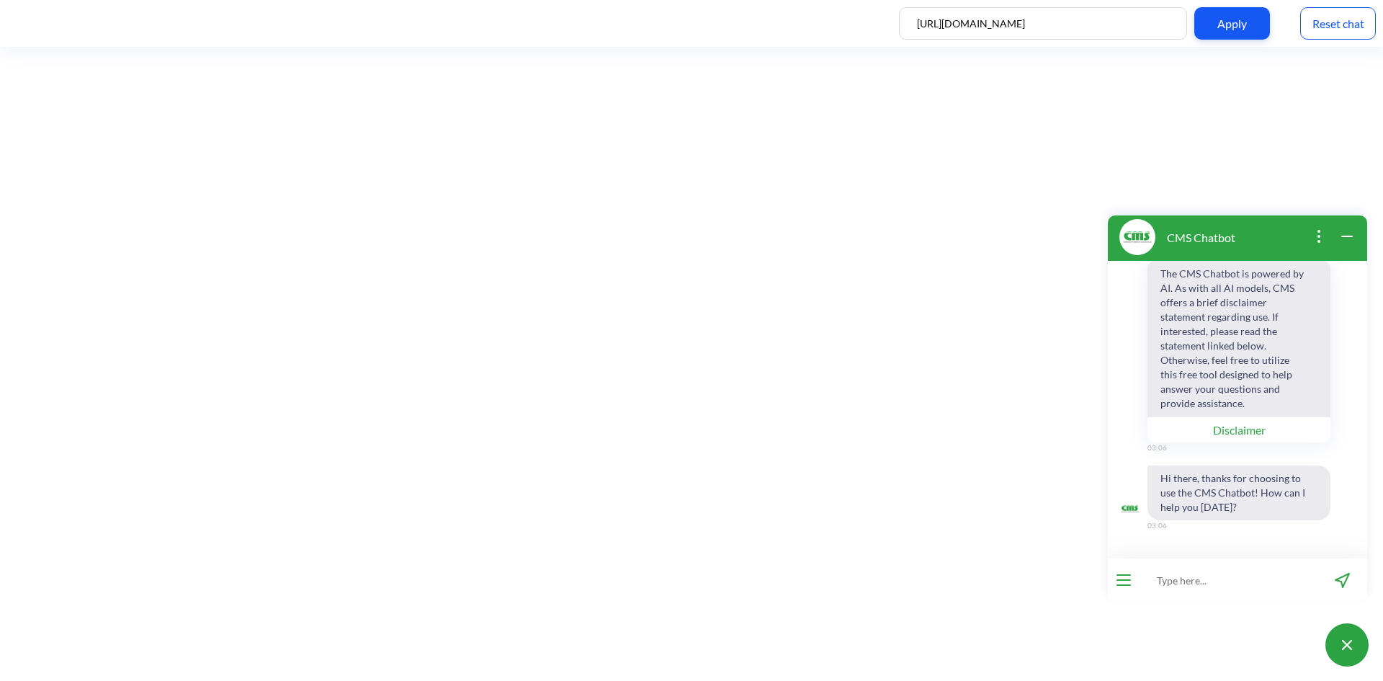
click at [1338, 638] on button at bounding box center [1347, 644] width 43 height 43
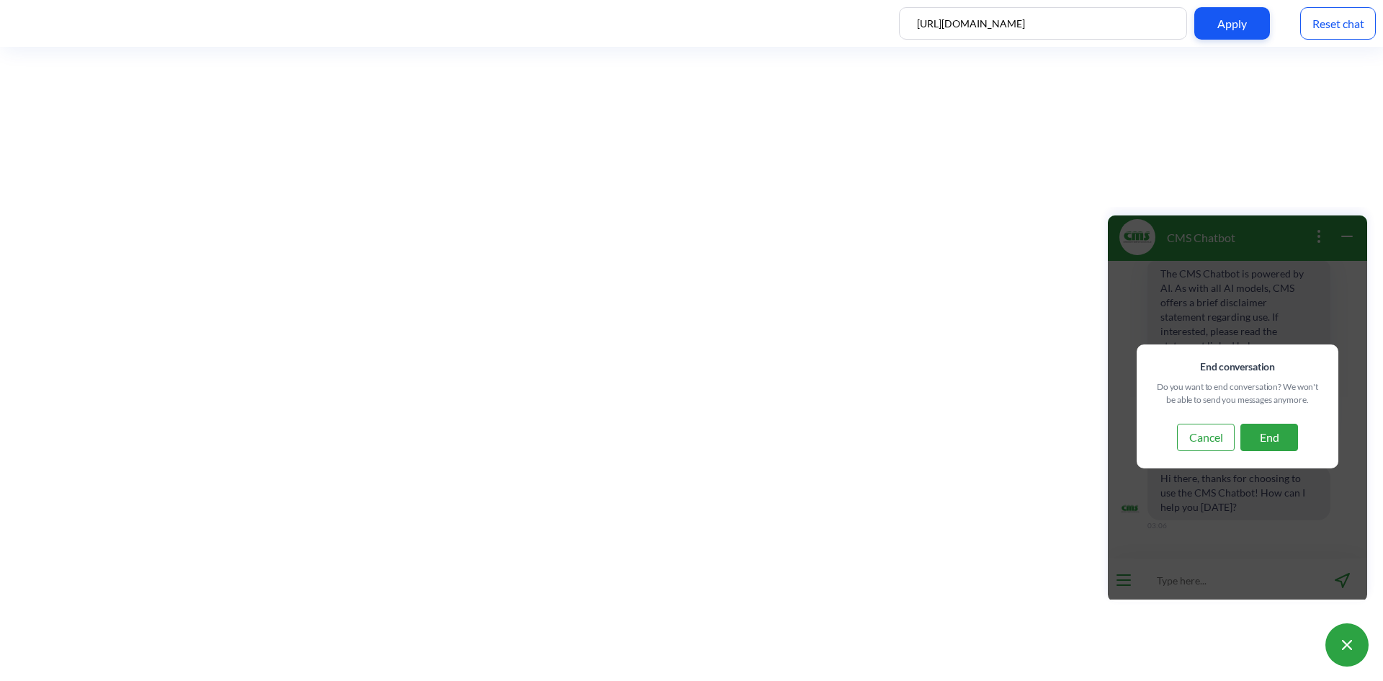
click at [1285, 443] on button "End" at bounding box center [1270, 437] width 58 height 27
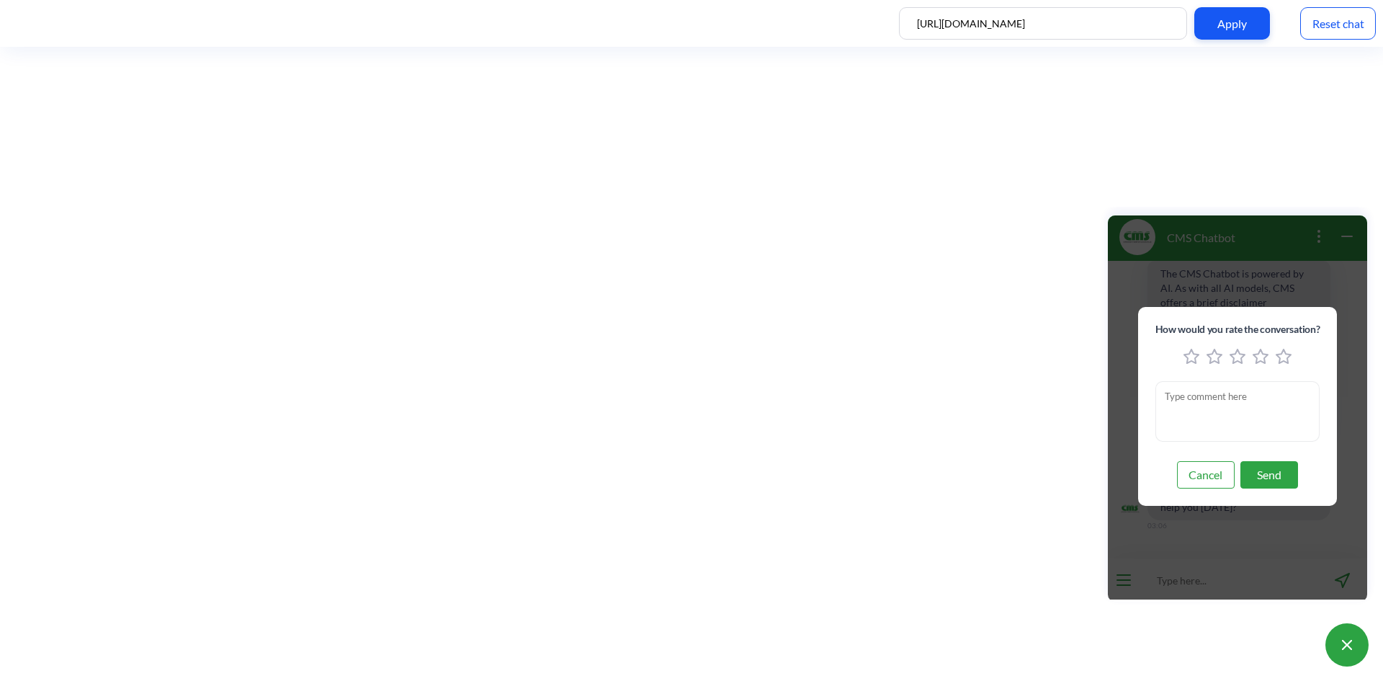
drag, startPoint x: 1202, startPoint y: 480, endPoint x: 2344, endPoint y: 318, distance: 1153.3
click at [1202, 480] on button "Cancel" at bounding box center [1206, 474] width 58 height 27
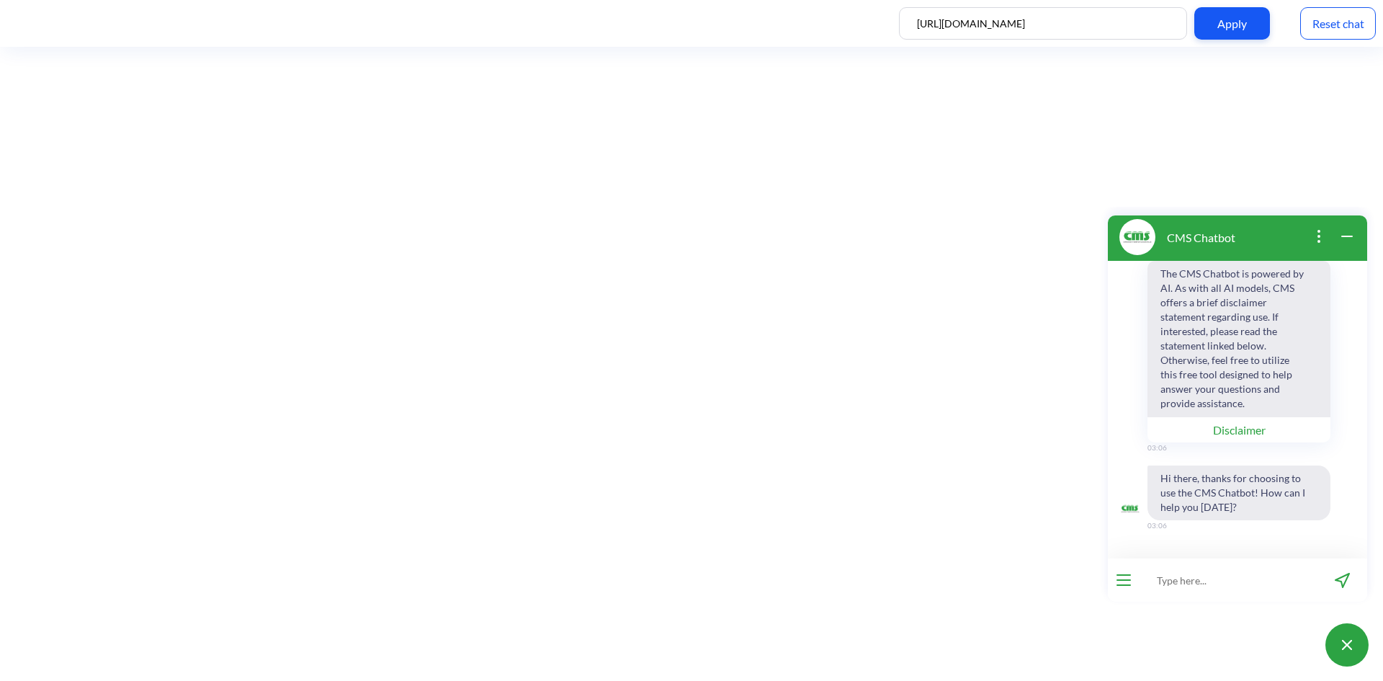
click at [1321, 31] on div "Reset chat" at bounding box center [1338, 23] width 76 height 32
